Goal: Navigation & Orientation: Understand site structure

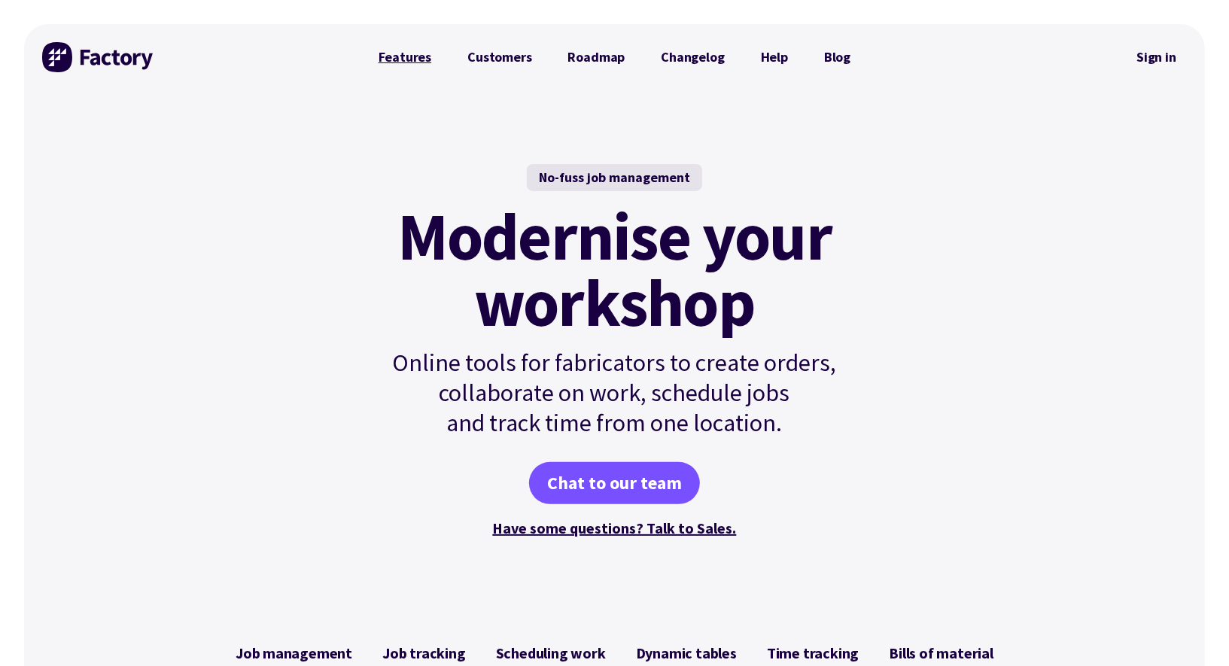
click at [411, 54] on link "Features" at bounding box center [406, 57] width 90 height 30
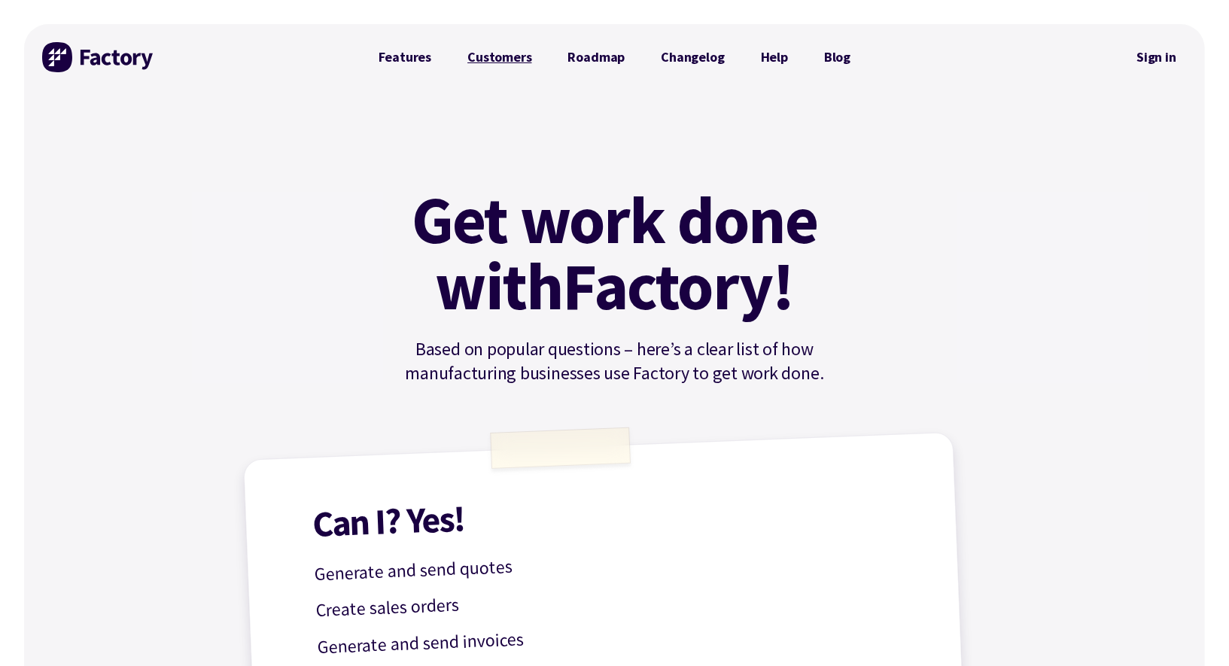
click at [508, 56] on link "Customers" at bounding box center [499, 57] width 100 height 30
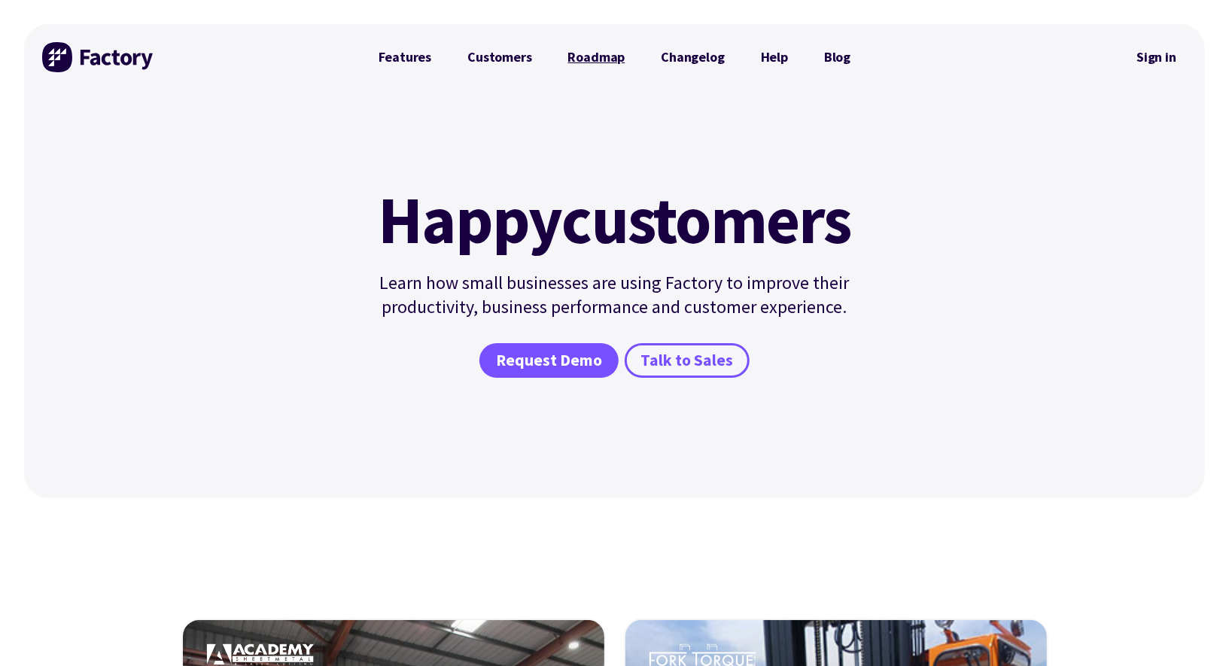
click at [598, 54] on link "Roadmap" at bounding box center [596, 57] width 93 height 30
click at [414, 59] on link "Features" at bounding box center [406, 57] width 90 height 30
